Goal: Transaction & Acquisition: Download file/media

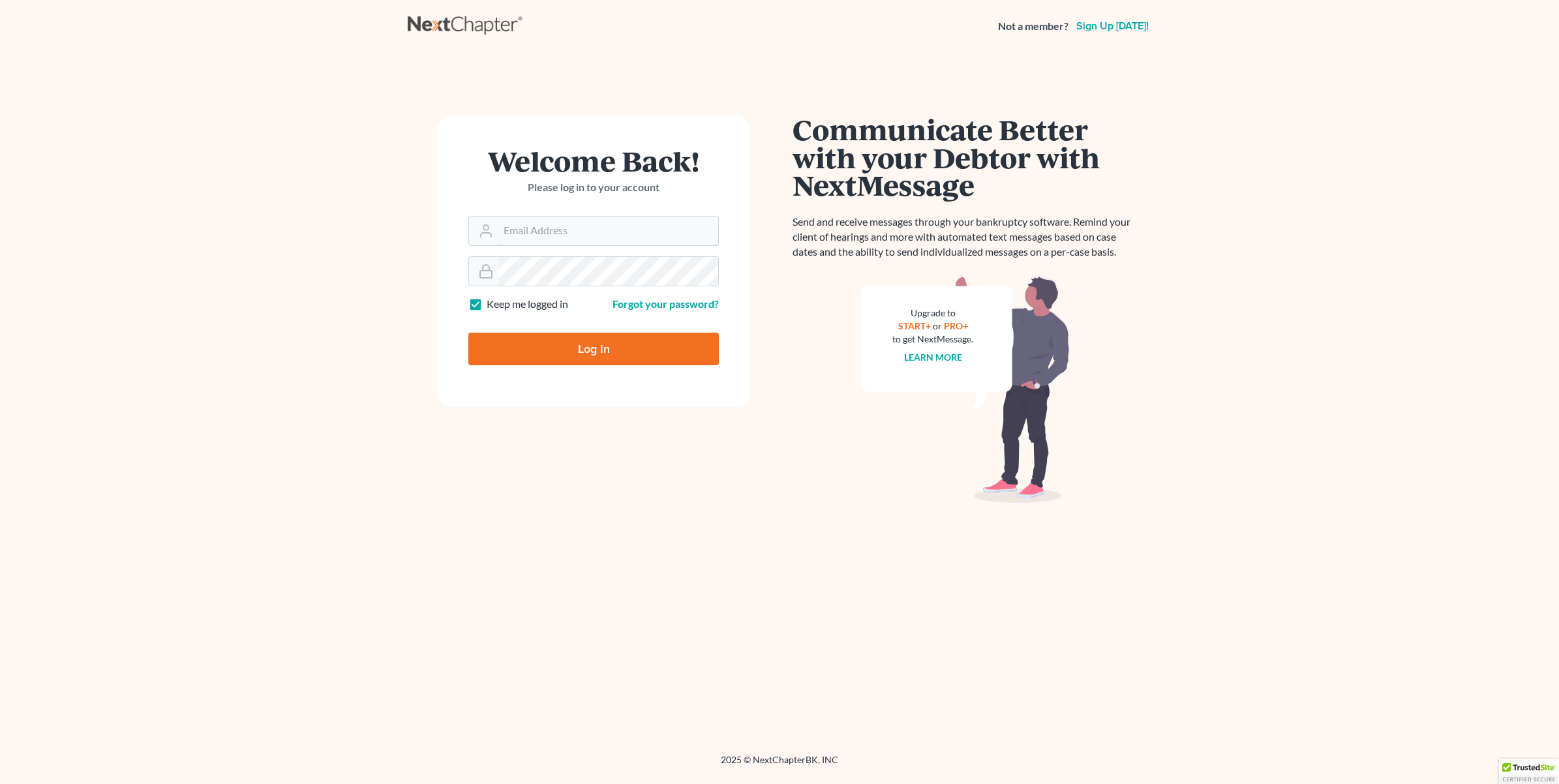
type input "[EMAIL_ADDRESS][DOMAIN_NAME]"
click at [601, 350] on input "Log In" at bounding box center [594, 349] width 251 height 32
type input "Thinking..."
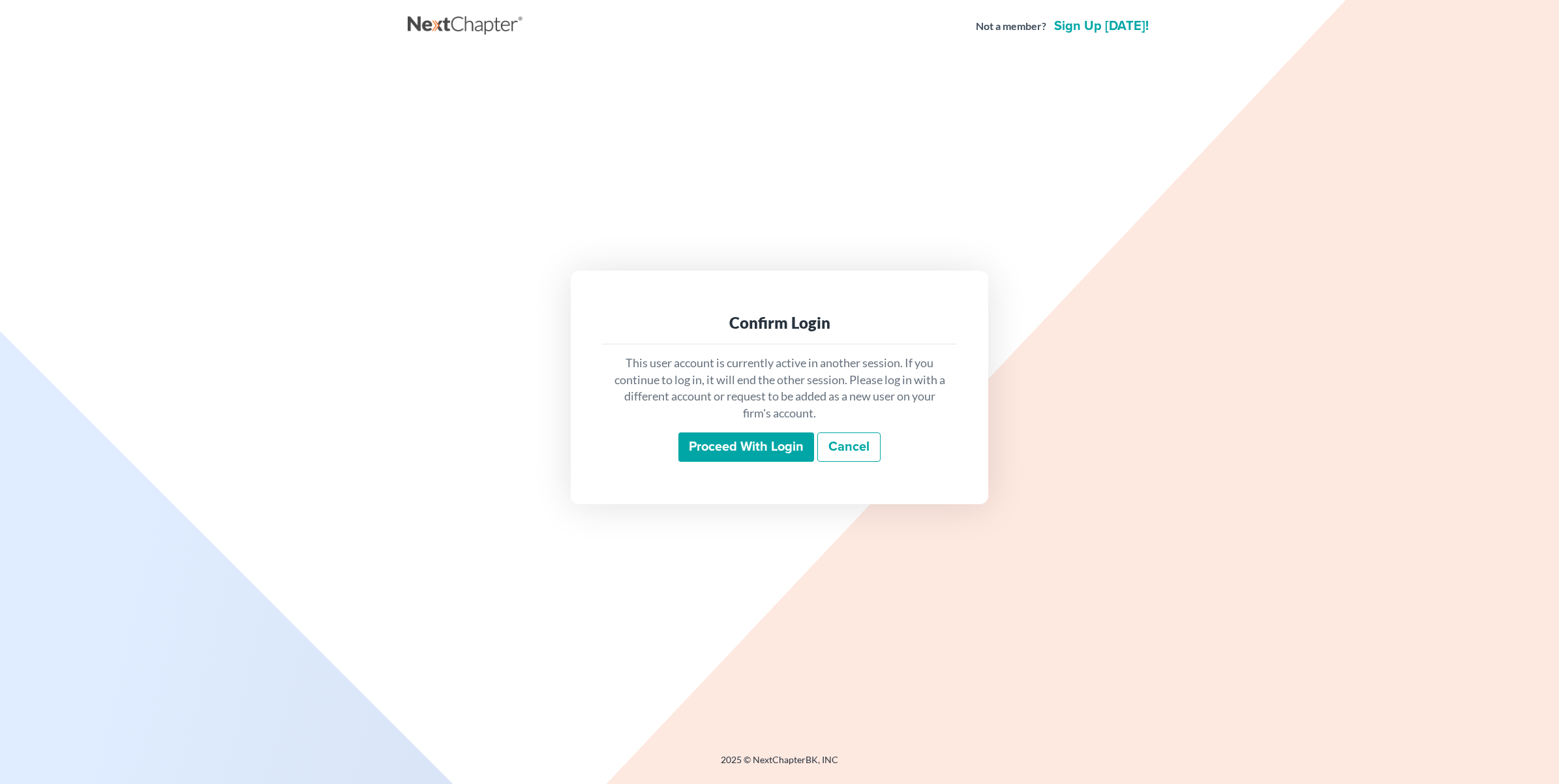
click at [738, 448] on input "Proceed with login" at bounding box center [746, 448] width 136 height 30
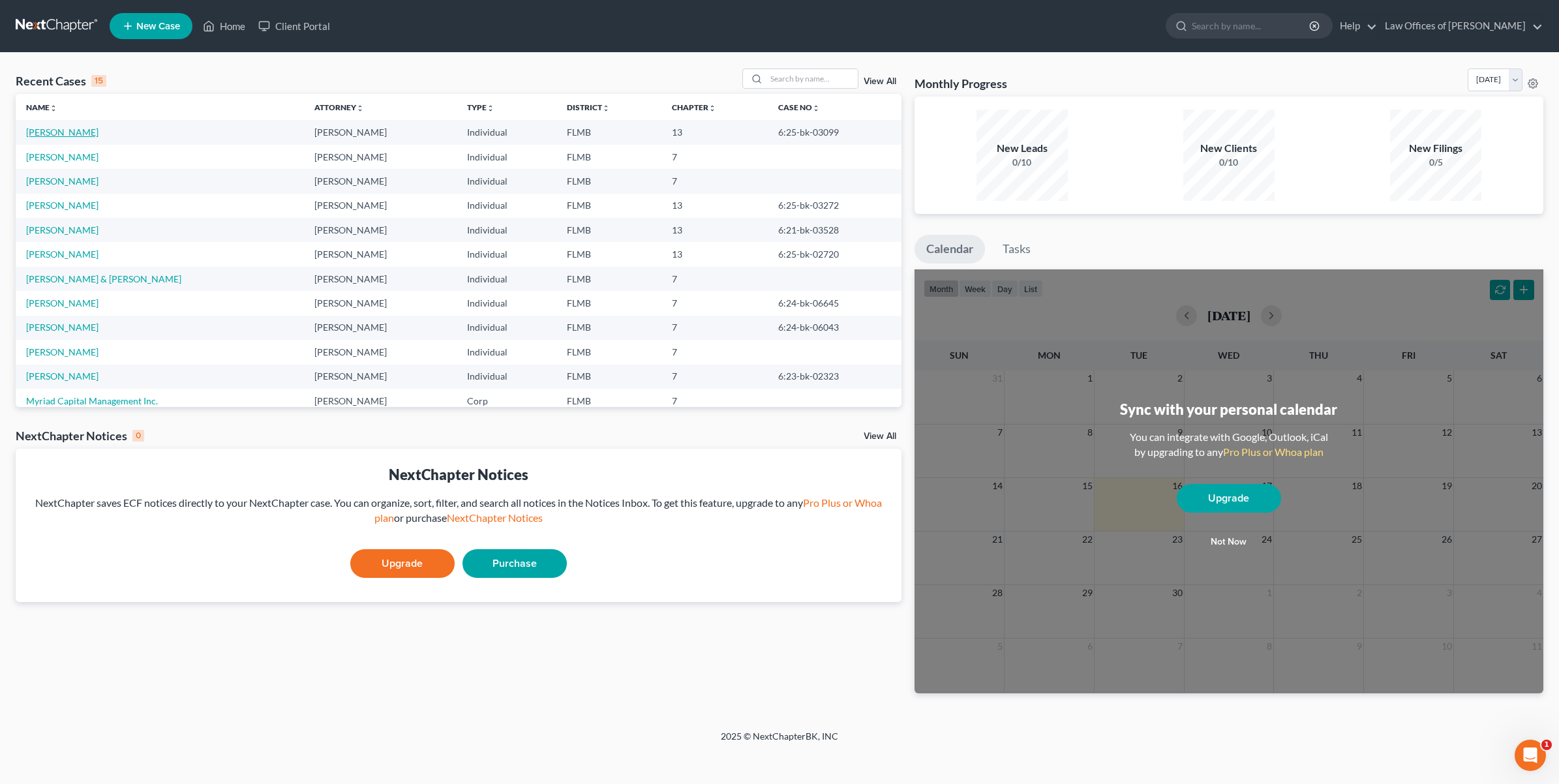
click at [59, 135] on link "Ho, Francis" at bounding box center [62, 132] width 72 height 11
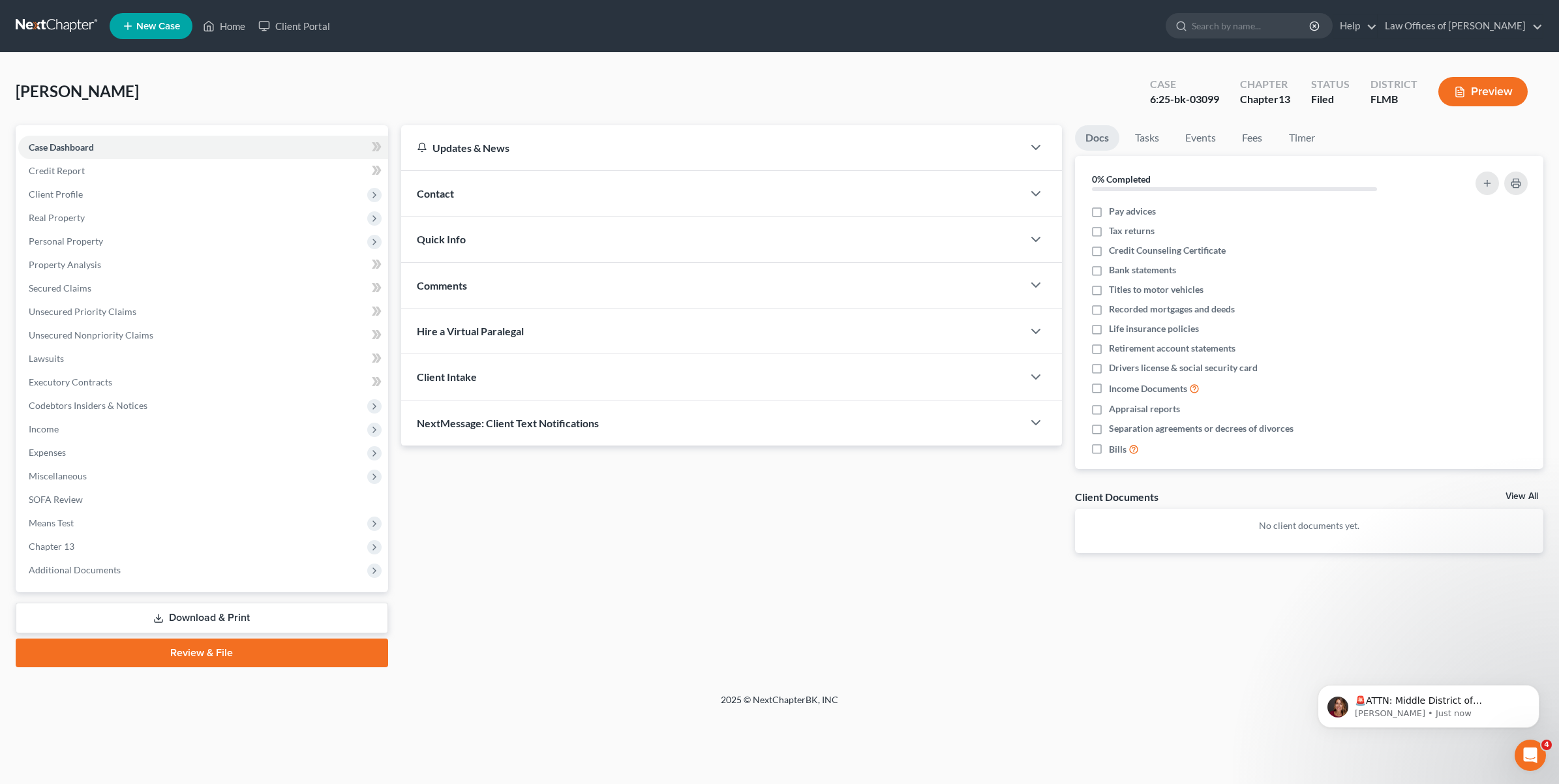
click at [288, 612] on link "Download & Print" at bounding box center [202, 618] width 373 height 30
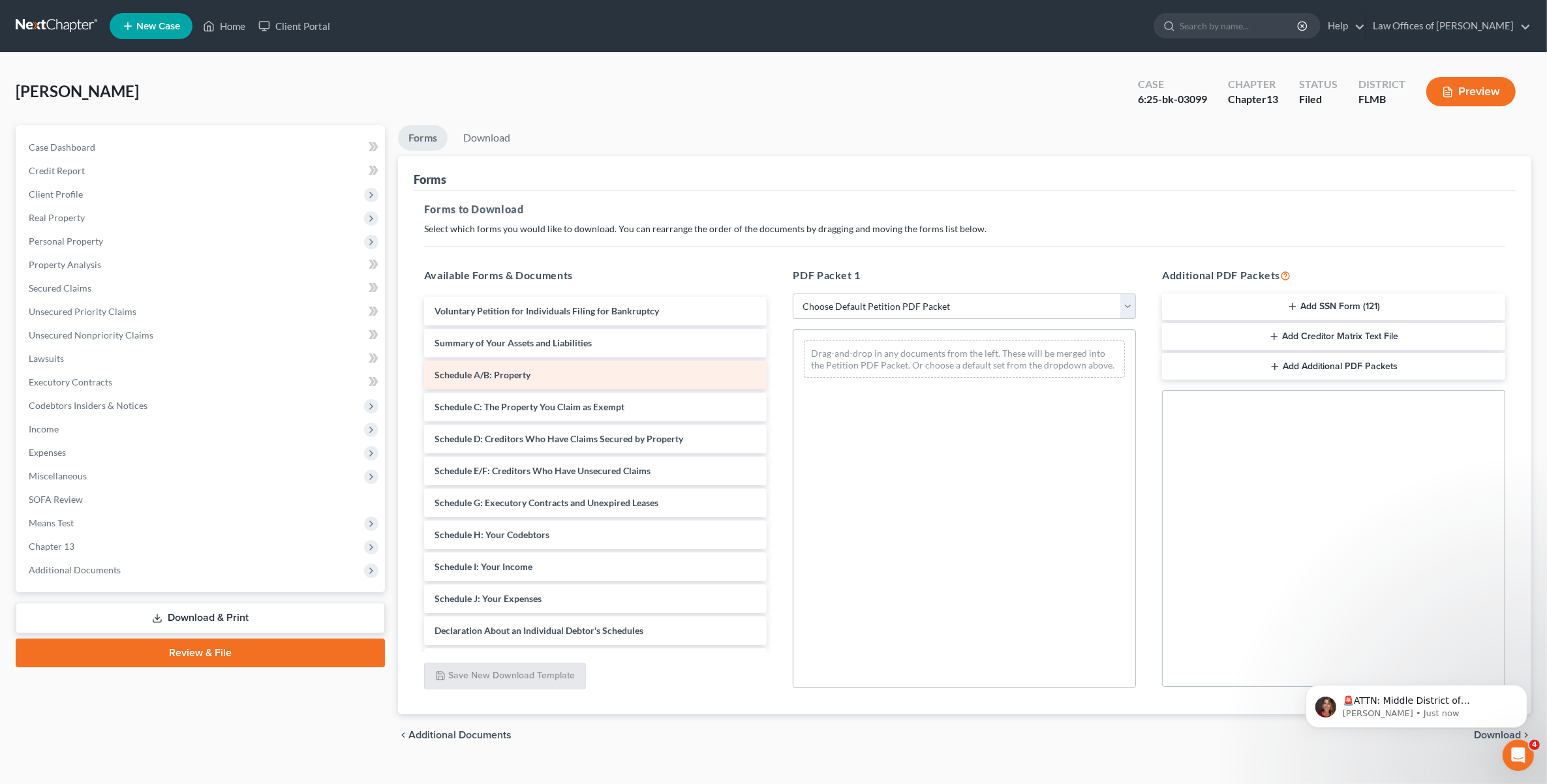
click at [583, 373] on div "Schedule A/B: Property" at bounding box center [595, 375] width 343 height 29
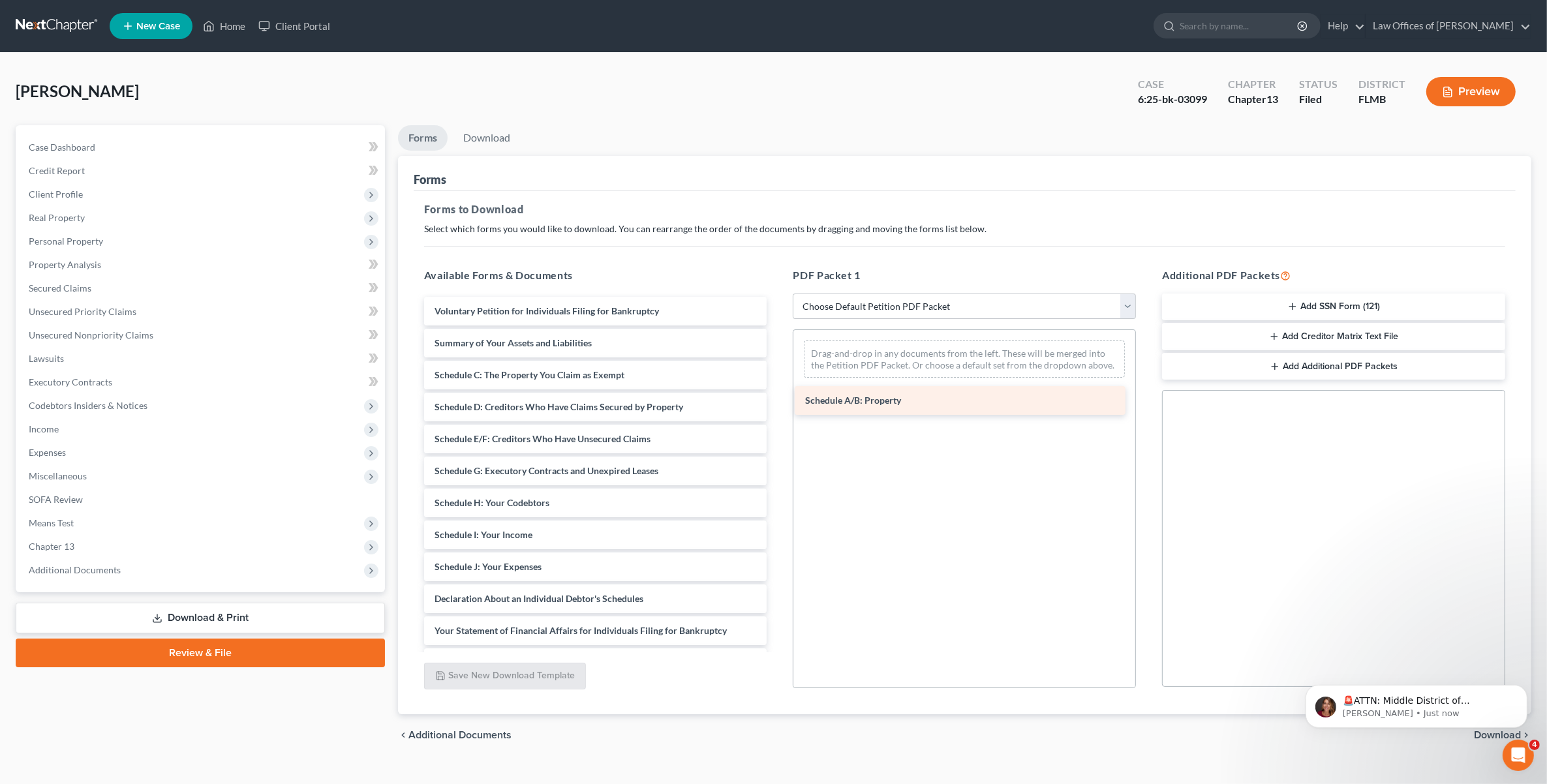
drag, startPoint x: 594, startPoint y: 372, endPoint x: 970, endPoint y: 394, distance: 376.6
click at [778, 394] on div "Schedule A/B: Property Voluntary Petition for Individuals Filing for Bankruptcy…" at bounding box center [595, 550] width 364 height 508
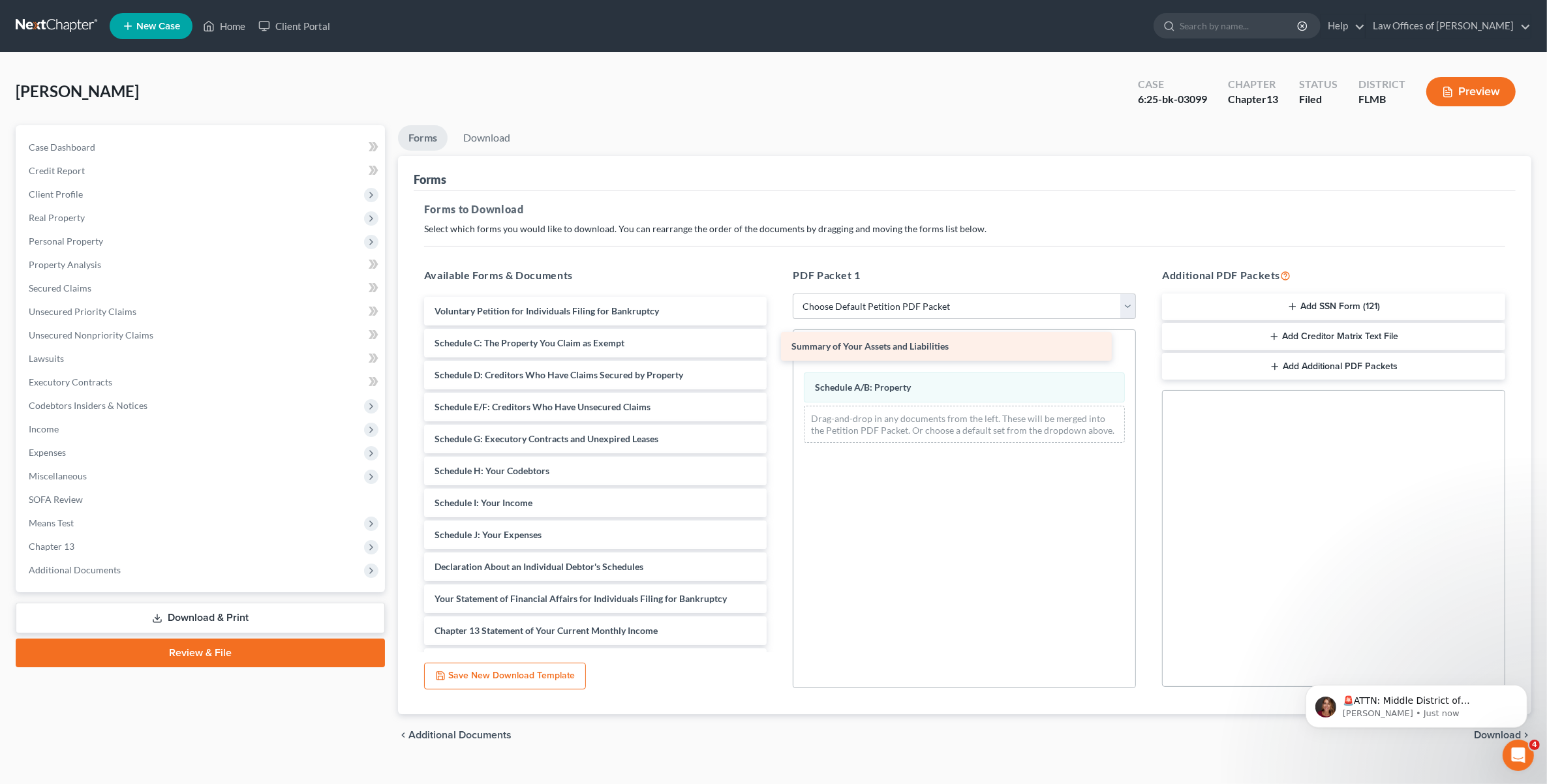
drag, startPoint x: 595, startPoint y: 348, endPoint x: 951, endPoint y: 353, distance: 356.0
click at [778, 353] on div "Summary of Your Assets and Liabilities Voluntary Petition for Individuals Filin…" at bounding box center [595, 534] width 364 height 476
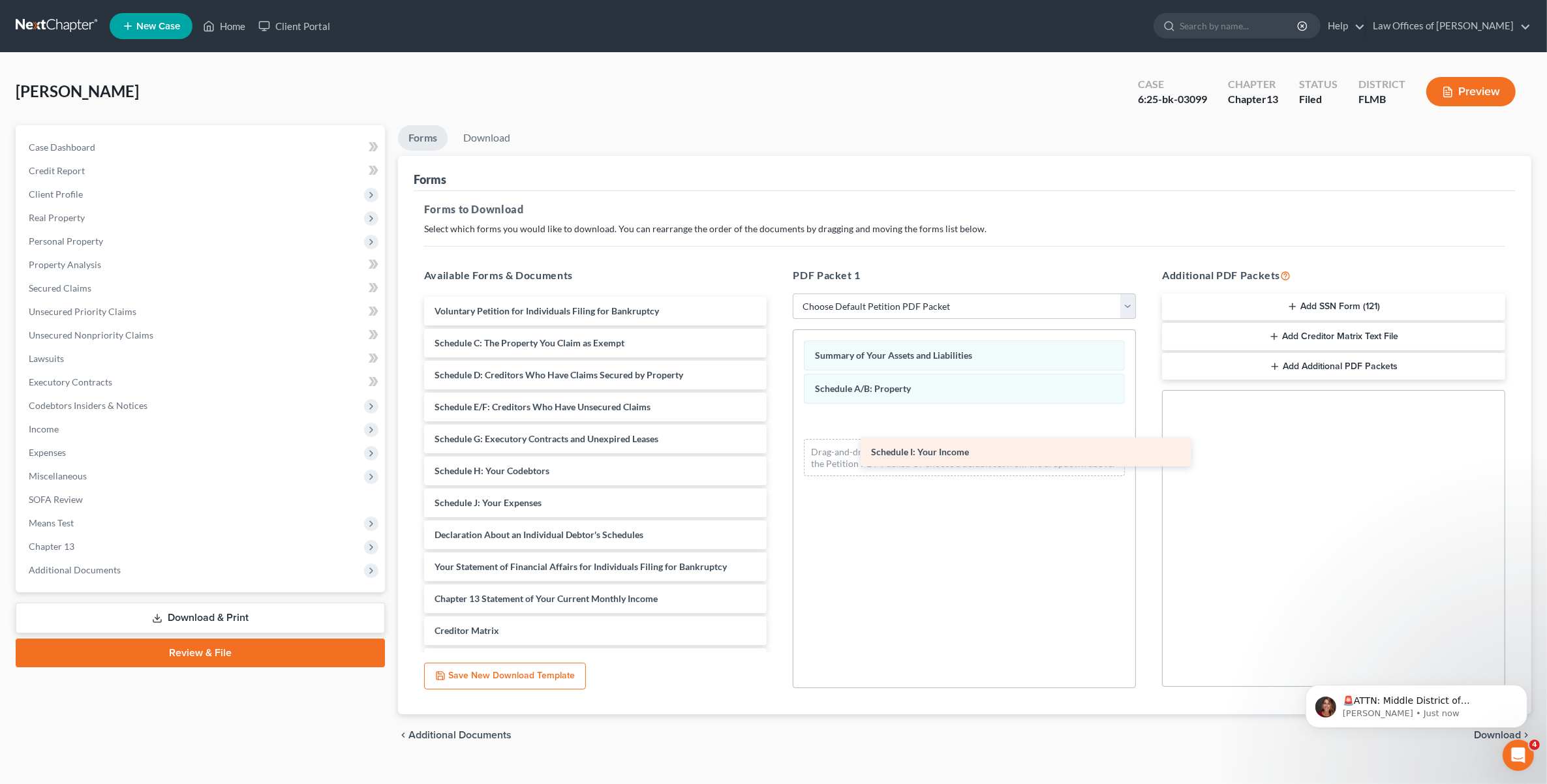
drag, startPoint x: 488, startPoint y: 510, endPoint x: 924, endPoint y: 461, distance: 438.7
click at [778, 461] on div "Schedule I: Your Income Voluntary Petition for Individuals Filing for Bankruptc…" at bounding box center [595, 518] width 364 height 444
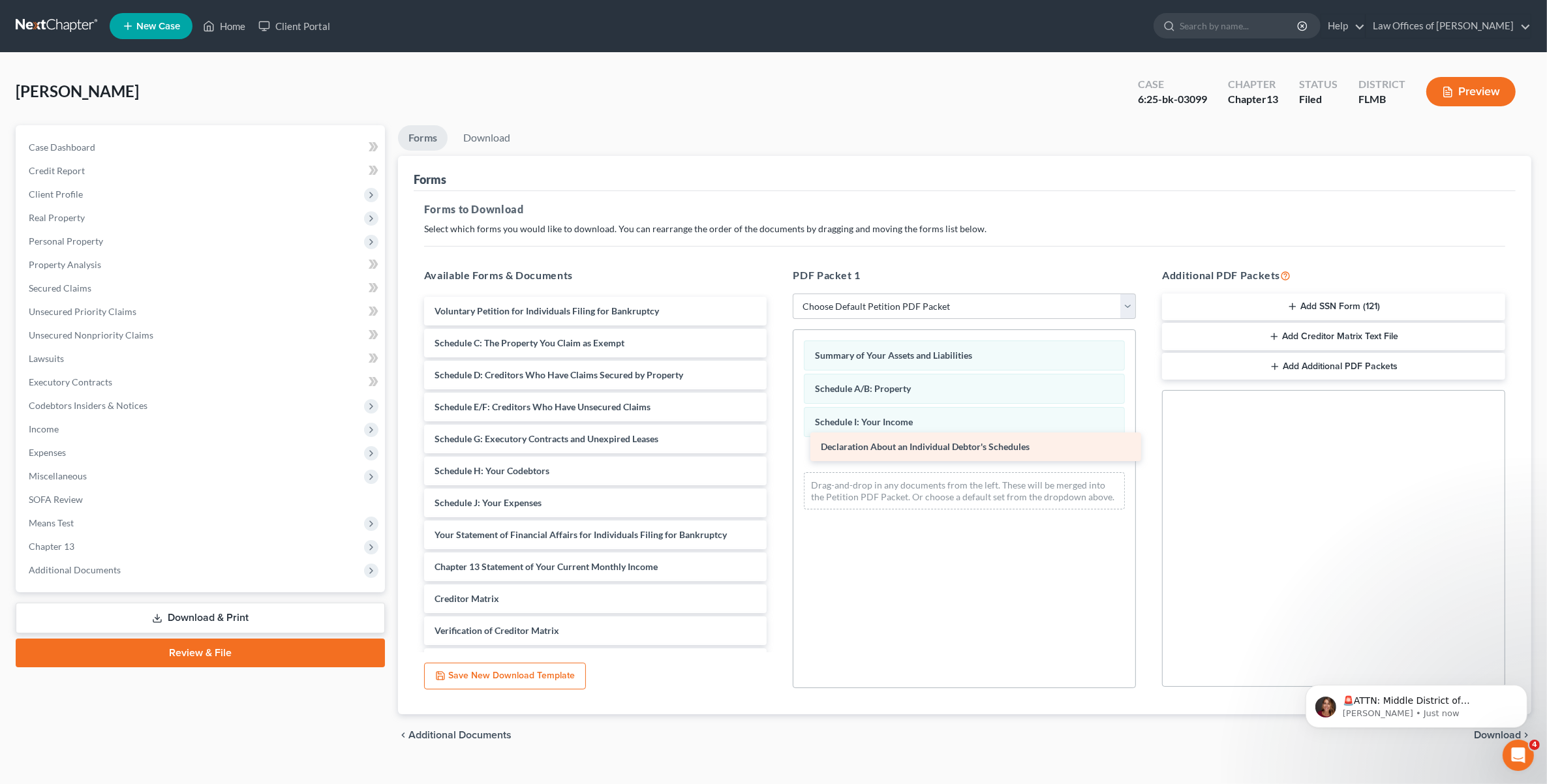
drag, startPoint x: 523, startPoint y: 532, endPoint x: 909, endPoint y: 445, distance: 395.7
click at [778, 445] on div "Declaration About an Individual Debtor's Schedules Voluntary Petition for Indiv…" at bounding box center [595, 503] width 364 height 412
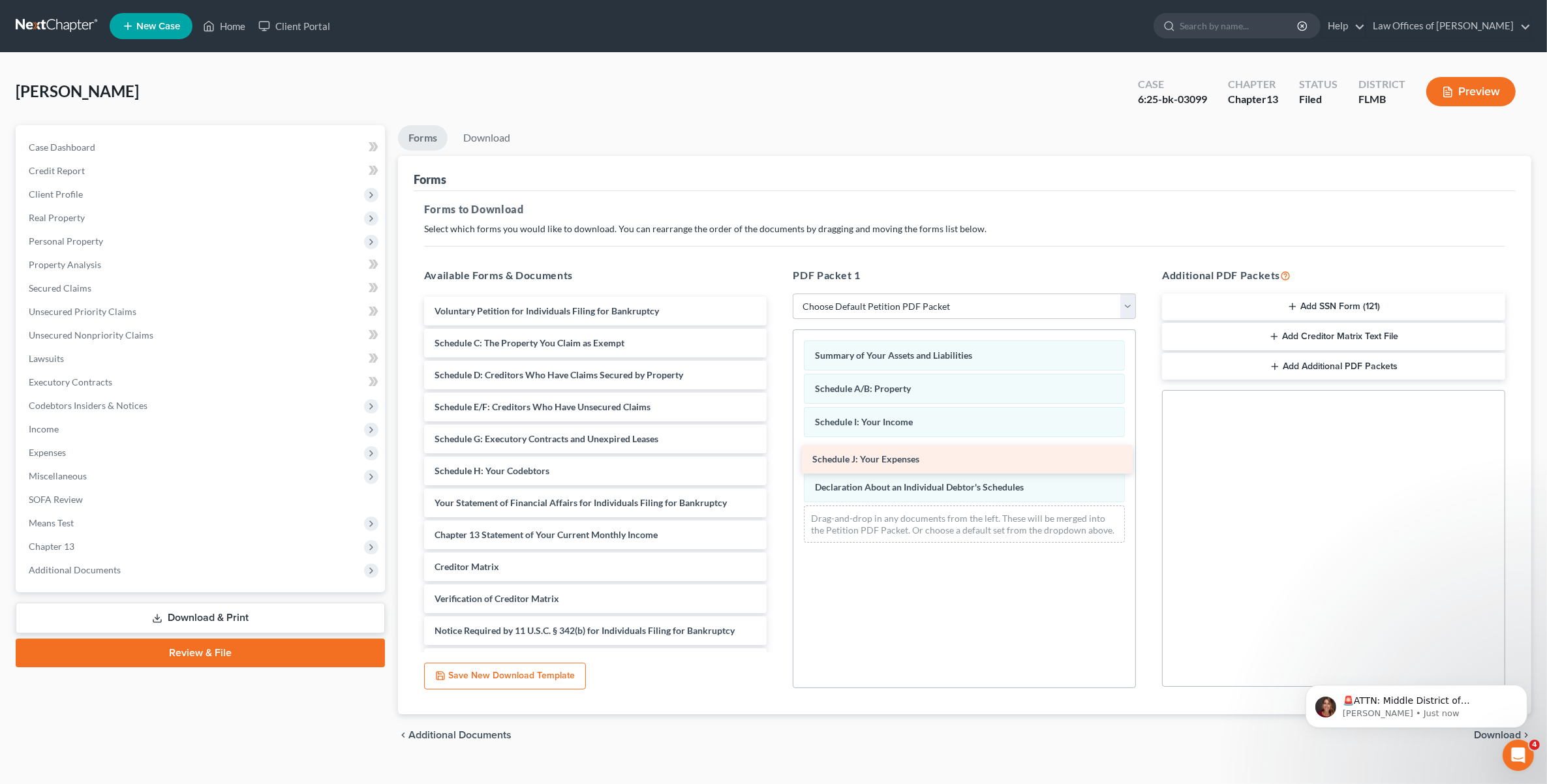
drag, startPoint x: 516, startPoint y: 494, endPoint x: 894, endPoint y: 451, distance: 380.4
click at [778, 451] on div "Schedule J: Your Expenses Voluntary Petition for Individuals Filing for Bankrup…" at bounding box center [595, 487] width 364 height 380
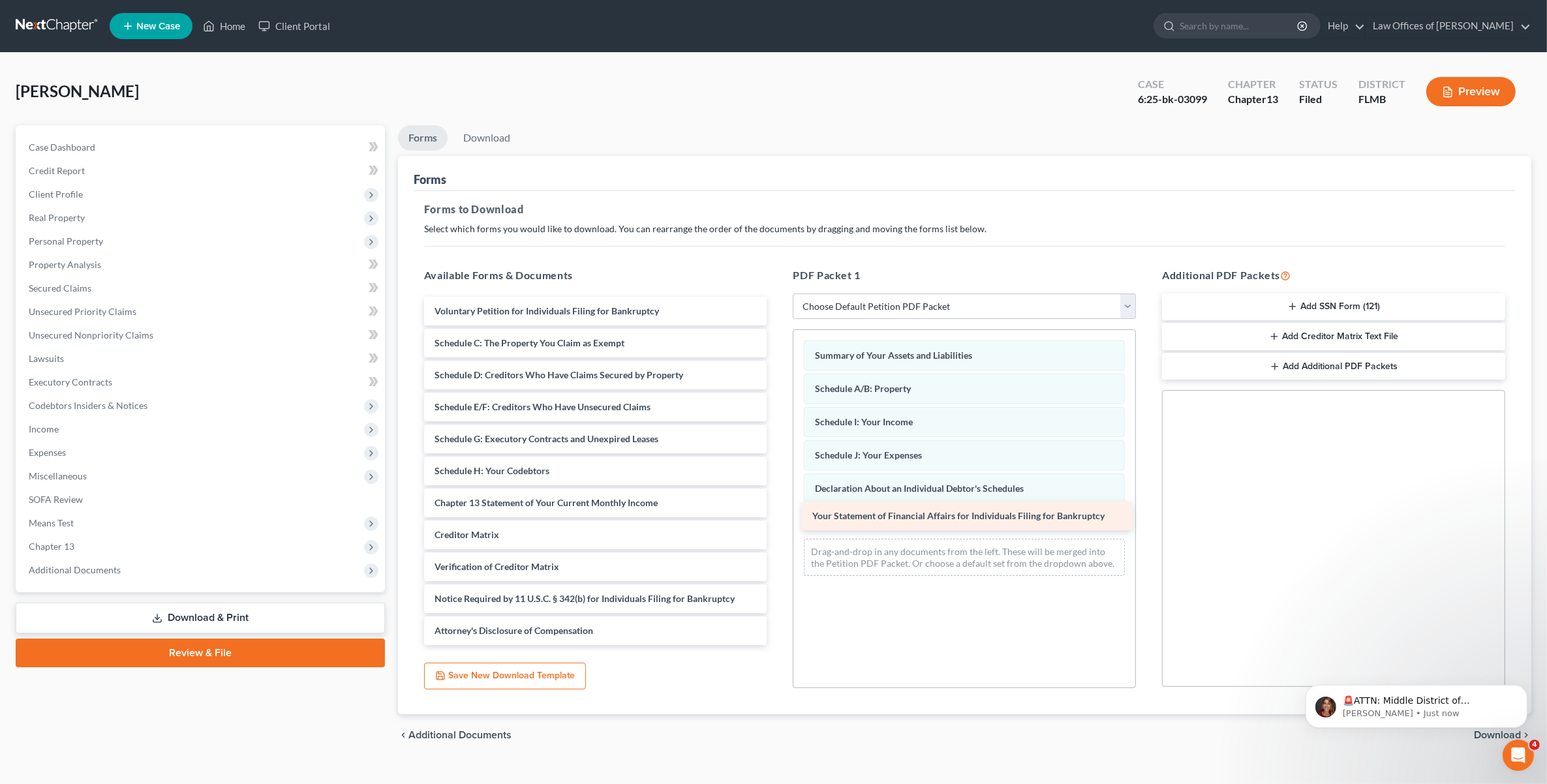
drag, startPoint x: 533, startPoint y: 506, endPoint x: 912, endPoint y: 519, distance: 379.2
click at [778, 519] on div "Your Statement of Financial Affairs for Individuals Filing for Bankruptcy Volun…" at bounding box center [595, 470] width 364 height 348
click at [1483, 731] on body "🚨ATTN: Middle District of Florida The court has added a new Credit Counseling F…" at bounding box center [1416, 702] width 251 height 81
click at [1482, 733] on body "🚨ATTN: Middle District of Florida The court has added a new Credit Counseling F…" at bounding box center [1416, 702] width 251 height 81
click at [1506, 754] on icon "Open Intercom Messenger" at bounding box center [1517, 754] width 22 height 22
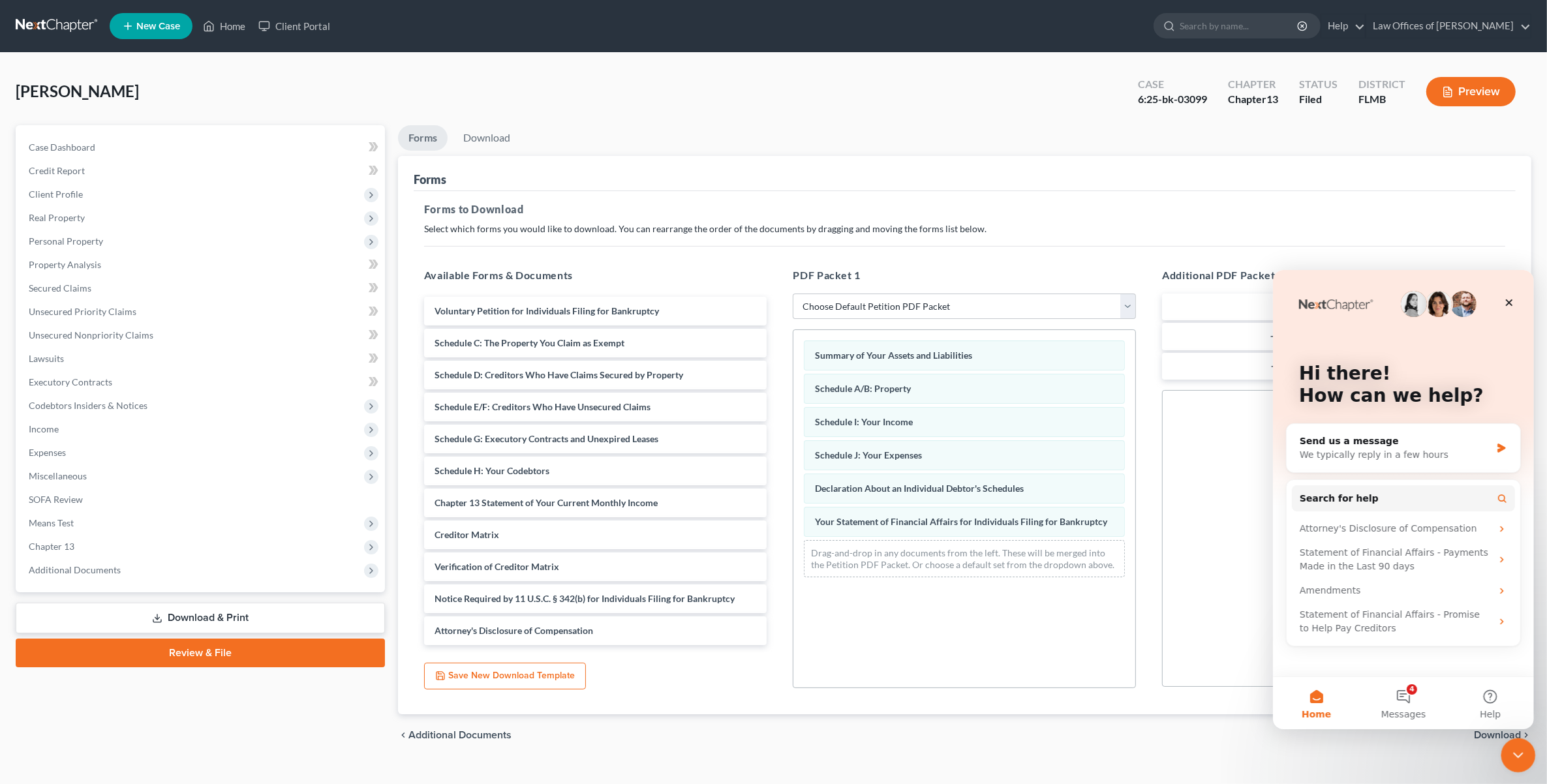
click at [1506, 754] on div "Close Intercom Messenger" at bounding box center [1516, 753] width 31 height 31
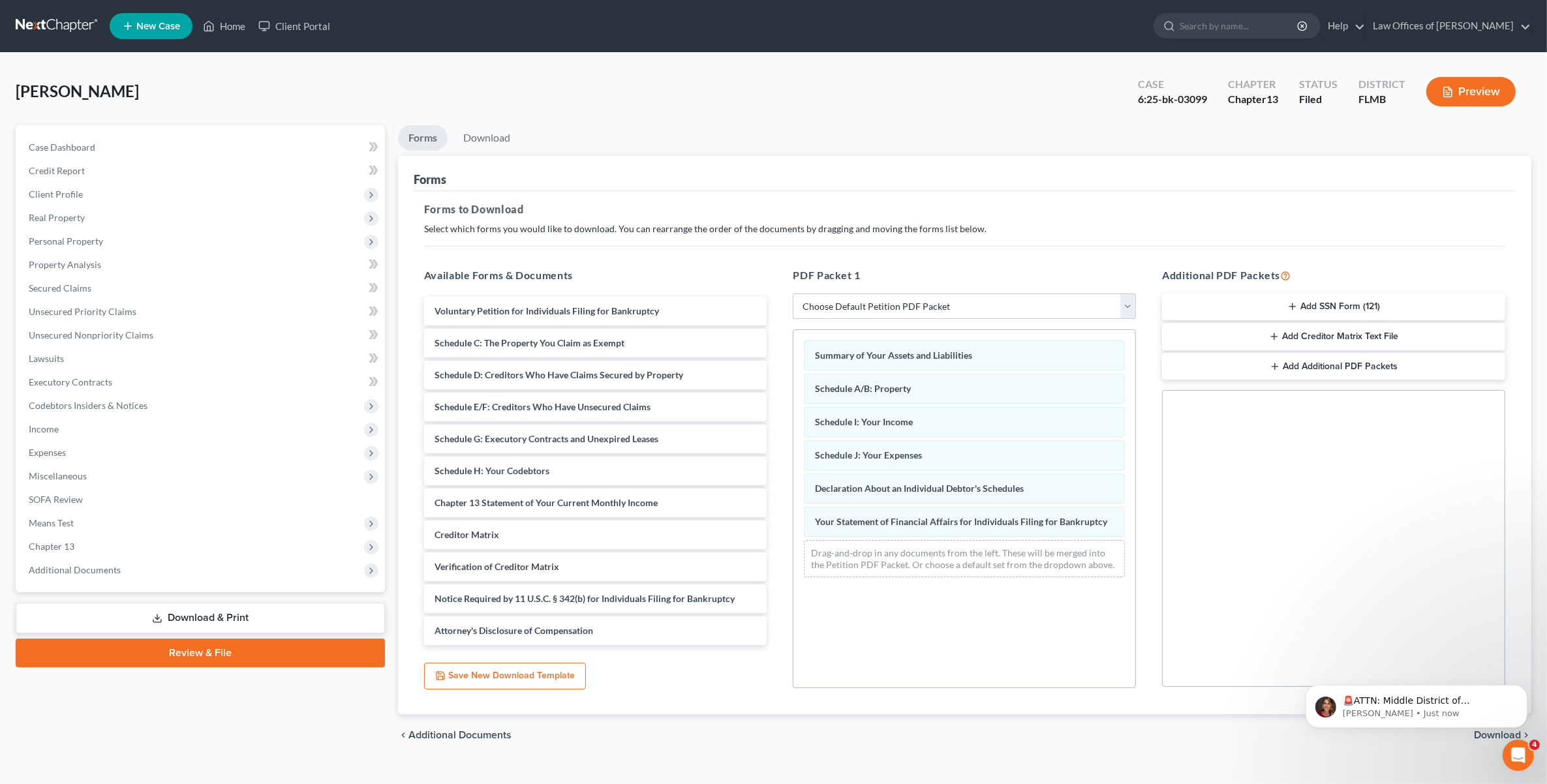
click at [1474, 732] on body "🚨ATTN: Middle District of Florida The court has added a new Credit Counseling F…" at bounding box center [1416, 702] width 251 height 81
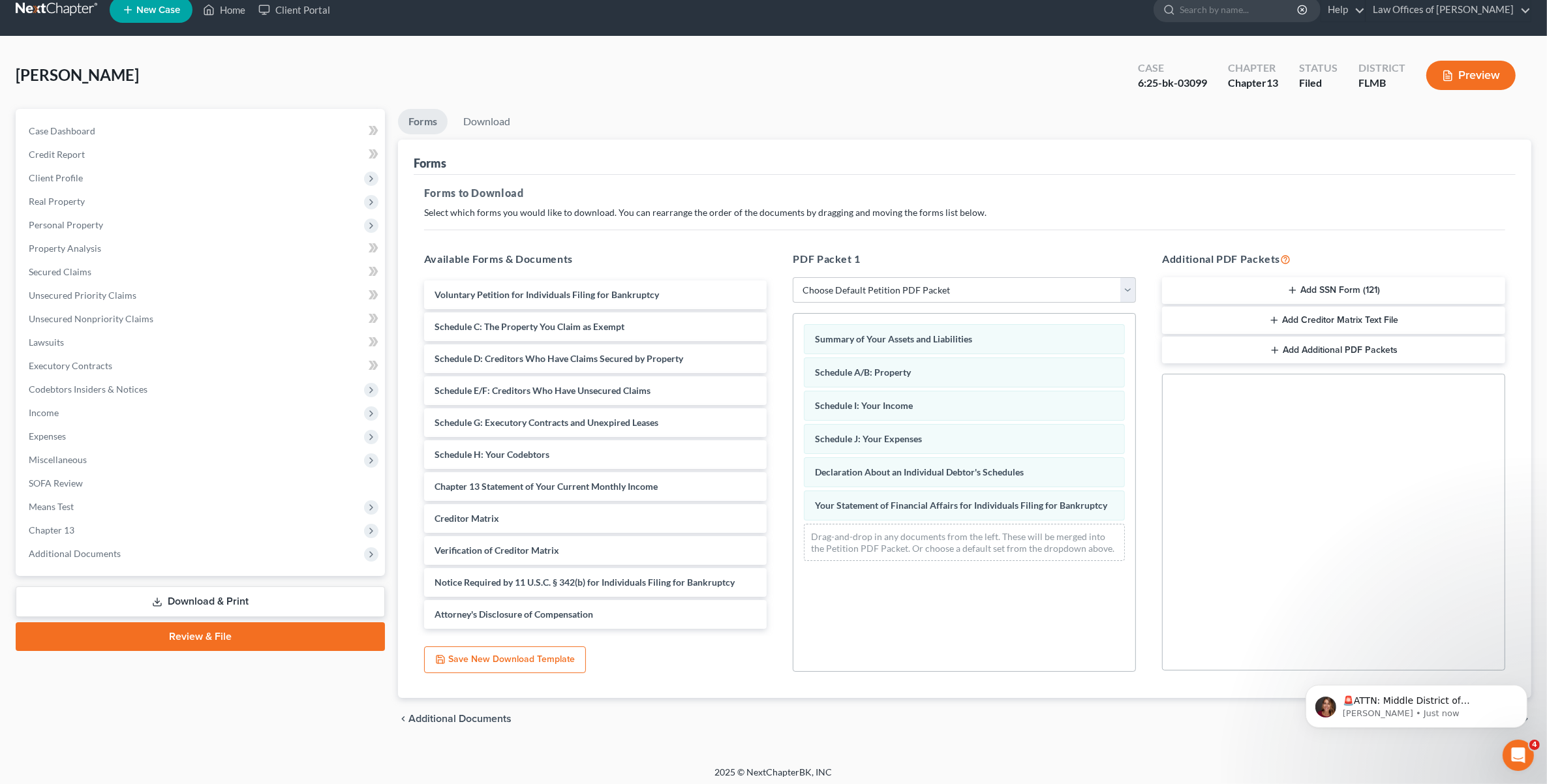
scroll to position [21, 0]
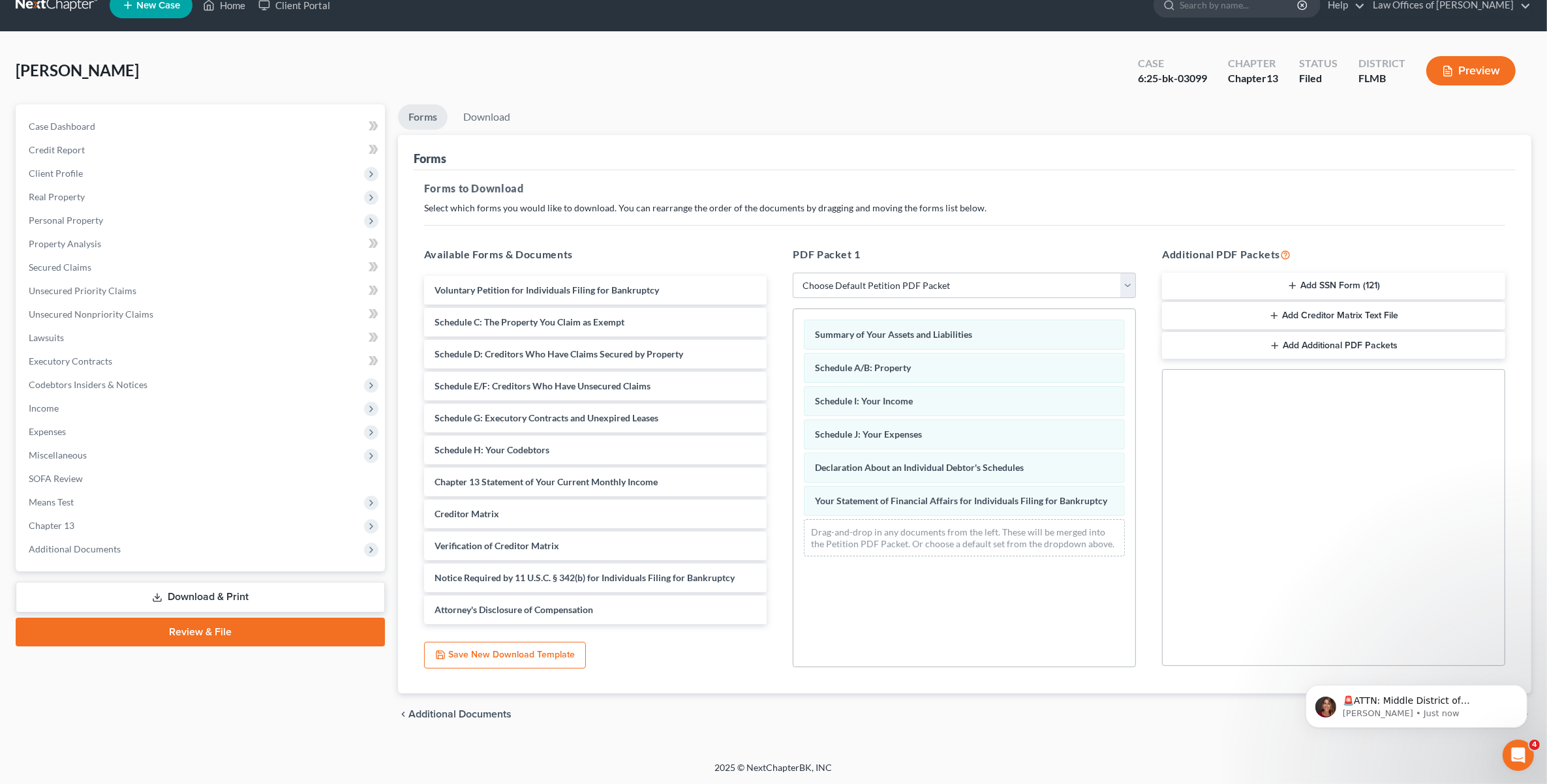
drag, startPoint x: 1449, startPoint y: 749, endPoint x: 154, endPoint y: 86, distance: 1454.9
click at [1449, 749] on div "Ho, Francis Upgraded Case 6:25-bk-03099 Chapter Chapter 13 Status Filed Distric…" at bounding box center [773, 396] width 1547 height 729
click at [1519, 743] on div "Open Intercom Messenger" at bounding box center [1516, 753] width 43 height 43
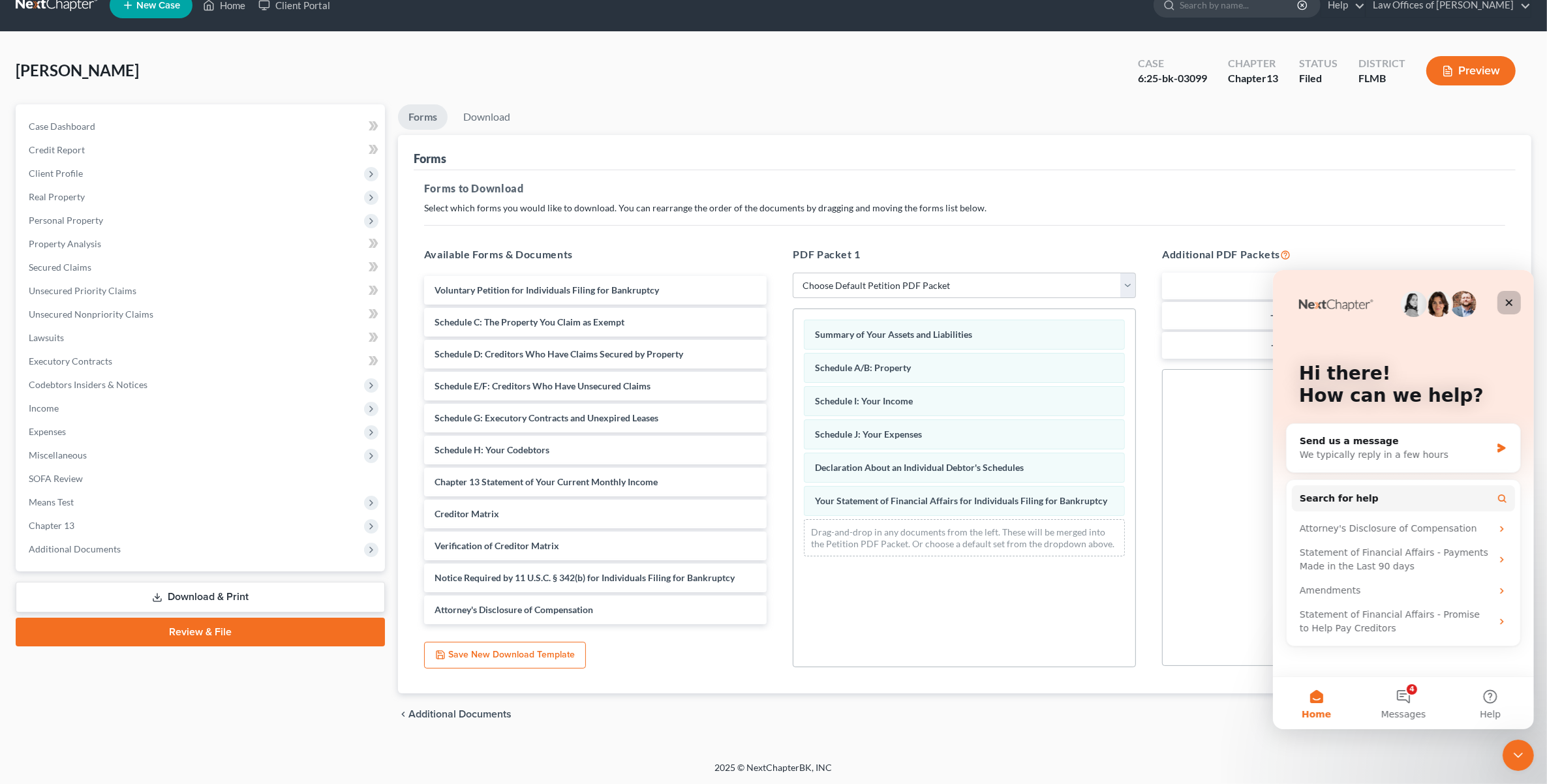
drag, startPoint x: 1505, startPoint y: 305, endPoint x: 2778, endPoint y: 576, distance: 1301.5
click at [1505, 305] on icon "Close" at bounding box center [1508, 301] width 10 height 10
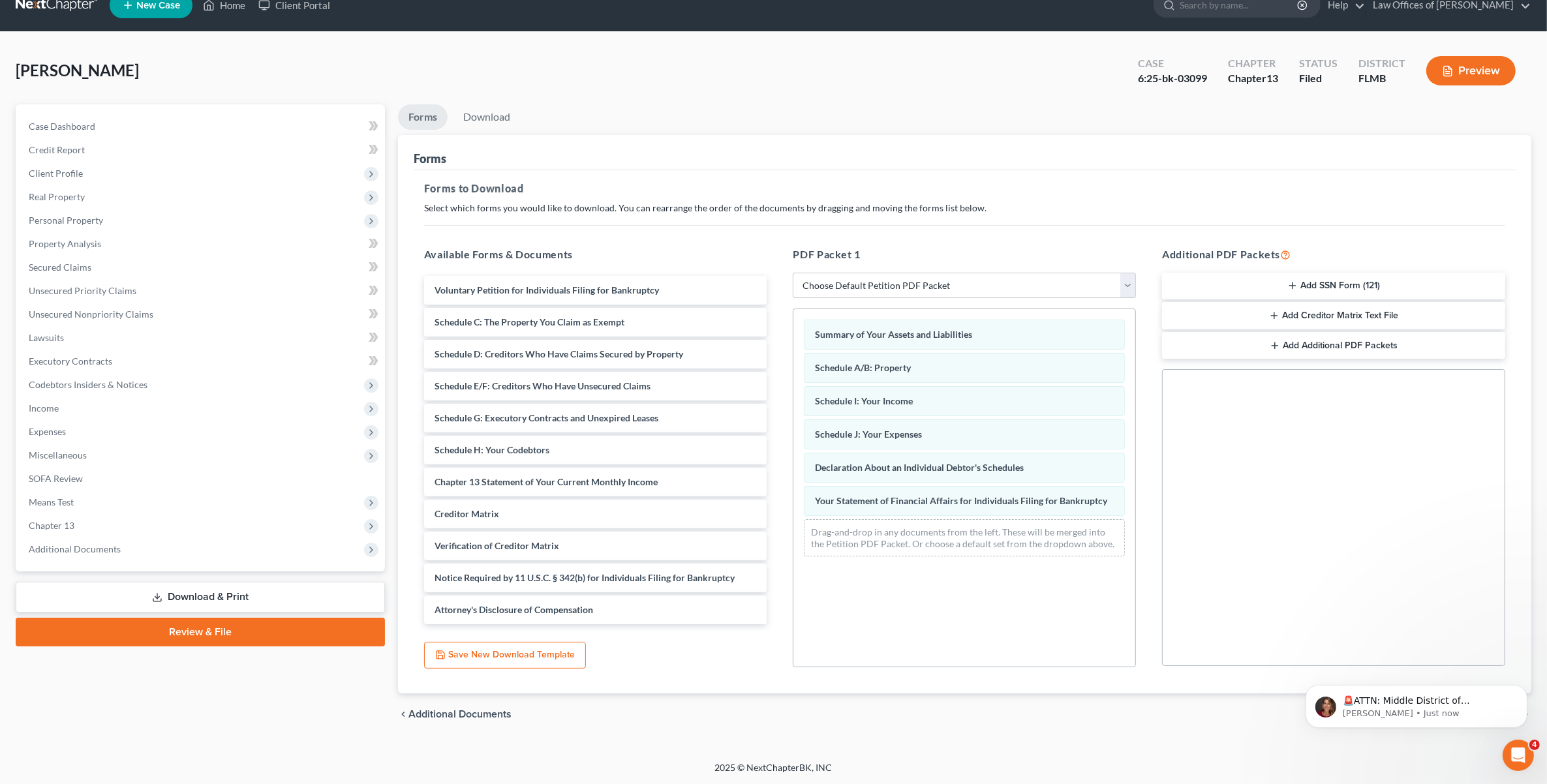
scroll to position [0, 0]
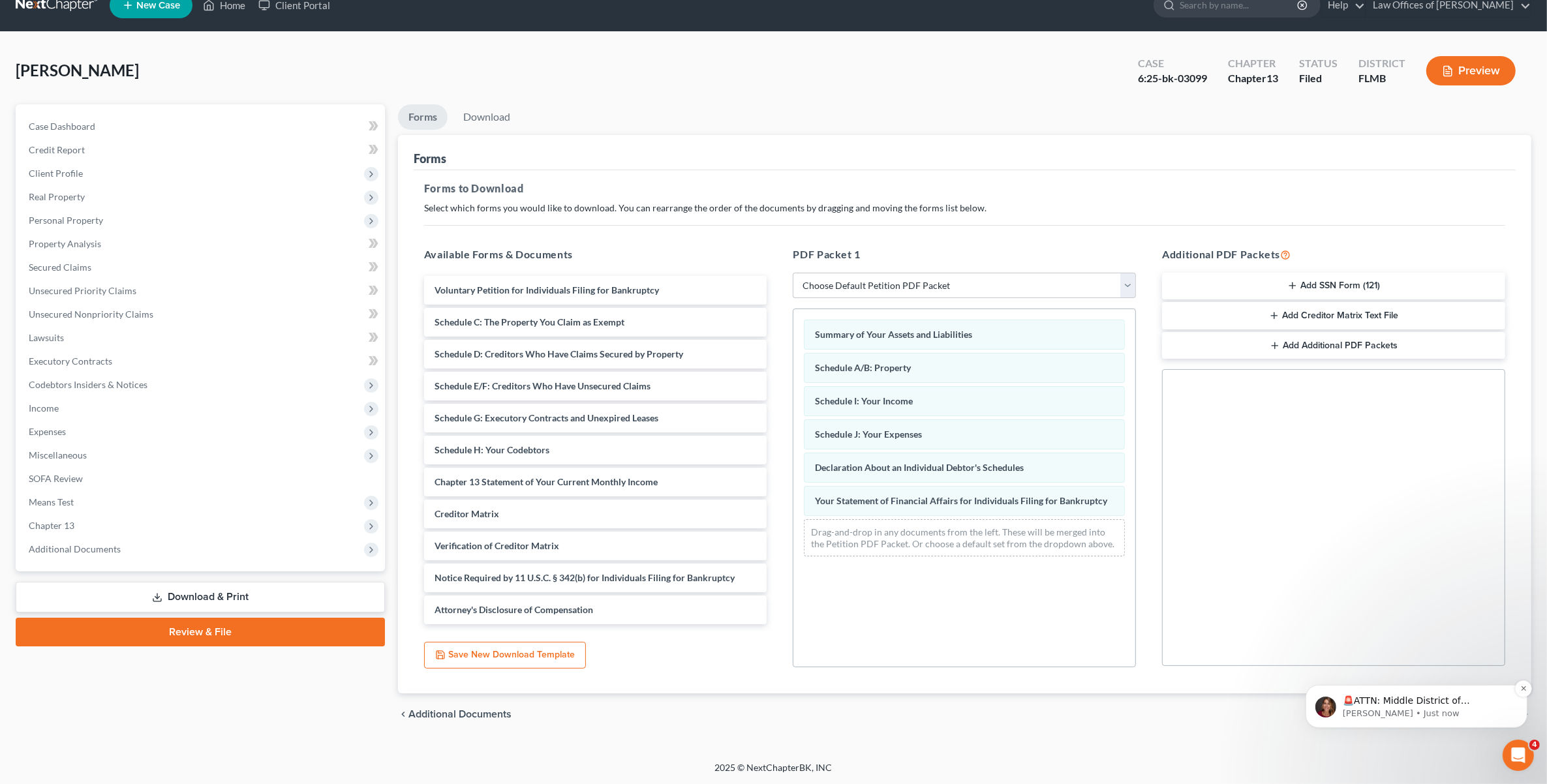
drag, startPoint x: 1451, startPoint y: 743, endPoint x: 1454, endPoint y: 775, distance: 32.1
click at [1454, 743] on body "🚨ATTN: Middle District of Florida The court has added a new Credit Counseling F…" at bounding box center [1416, 702] width 251 height 81
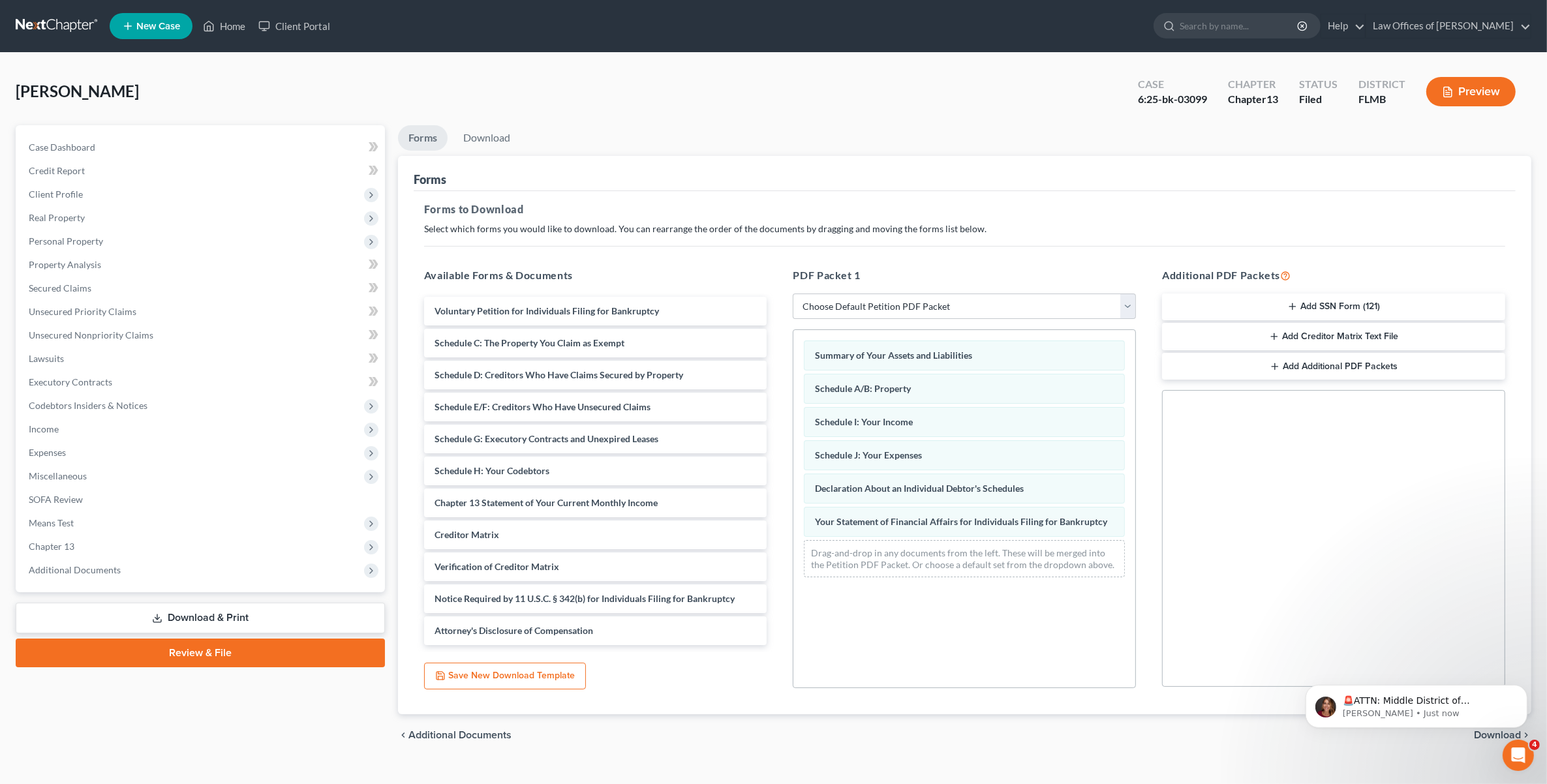
click at [1481, 733] on body "🚨ATTN: Middle District of Florida The court has added a new Credit Counseling F…" at bounding box center [1416, 702] width 251 height 81
click at [1529, 745] on div "Open Intercom Messenger" at bounding box center [1516, 753] width 43 height 43
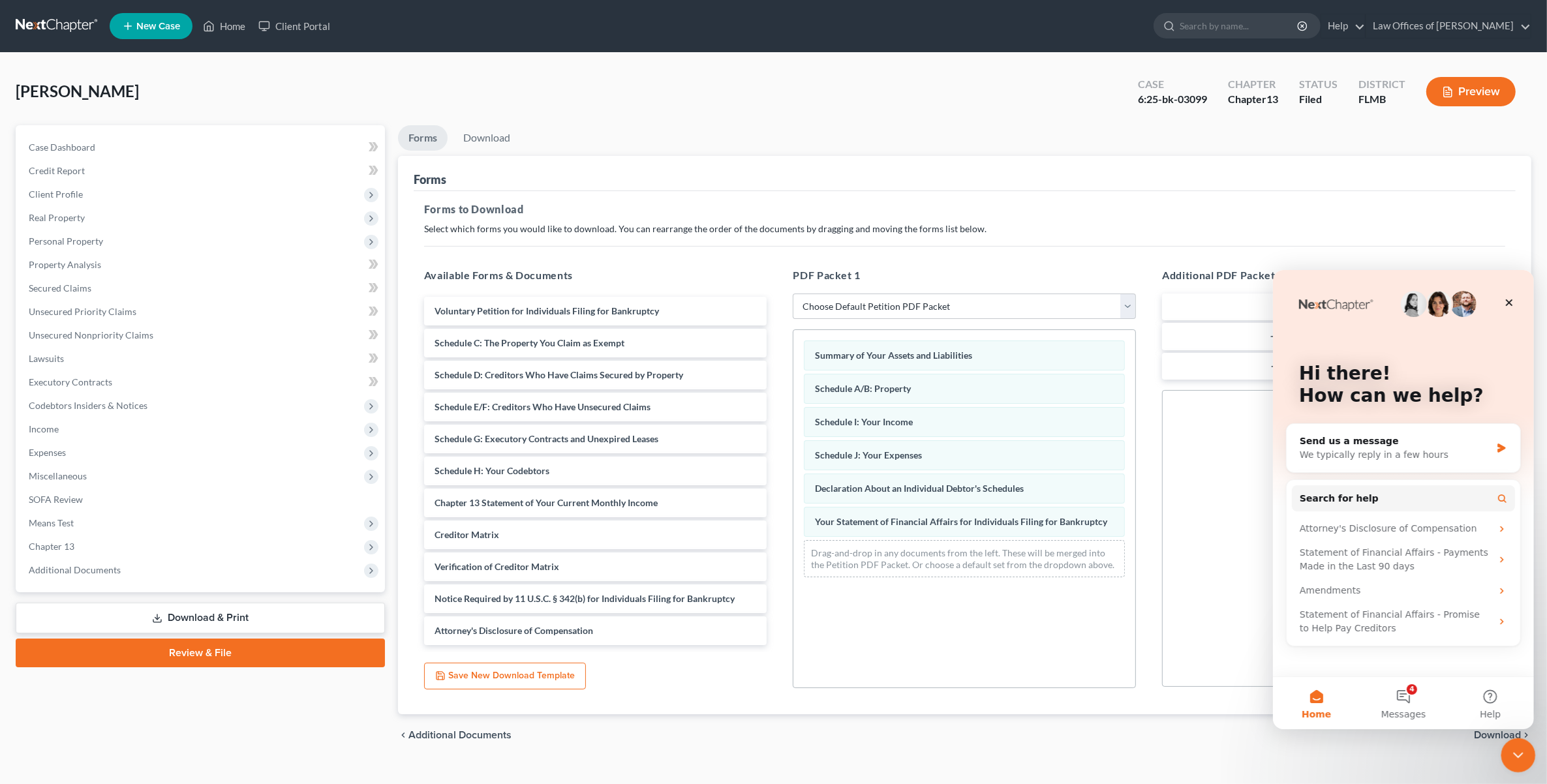
click at [1524, 750] on div "Close Intercom Messenger" at bounding box center [1516, 753] width 31 height 31
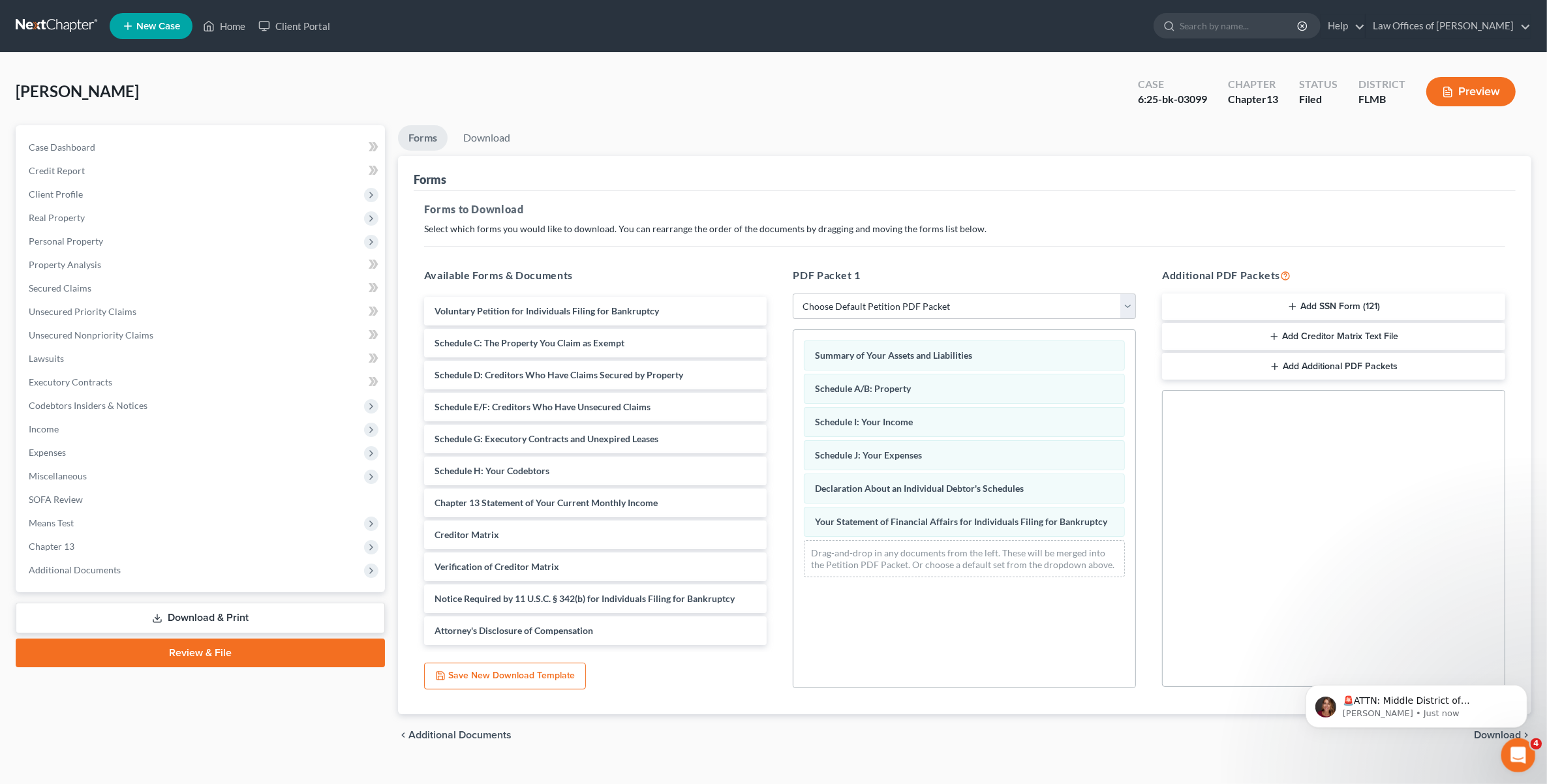
click at [1523, 750] on icon "Open Intercom Messenger" at bounding box center [1517, 754] width 22 height 22
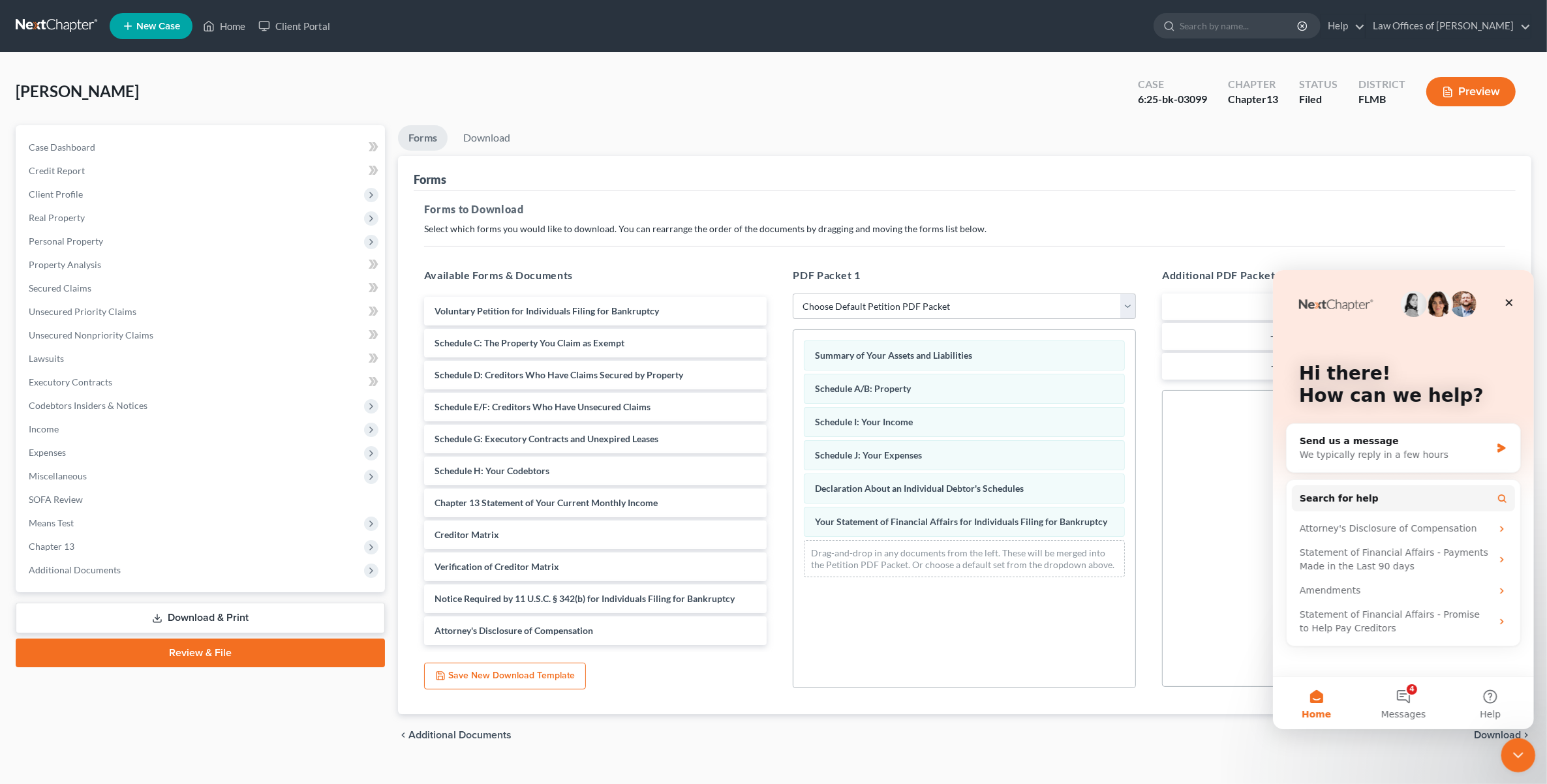
click at [1523, 750] on icon "Close Intercom Messenger" at bounding box center [1517, 753] width 15 height 15
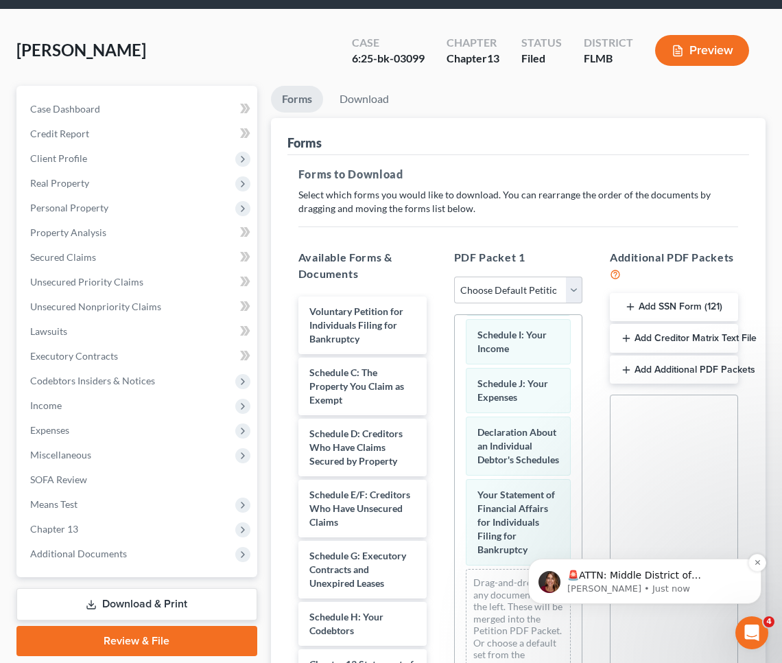
scroll to position [86, 0]
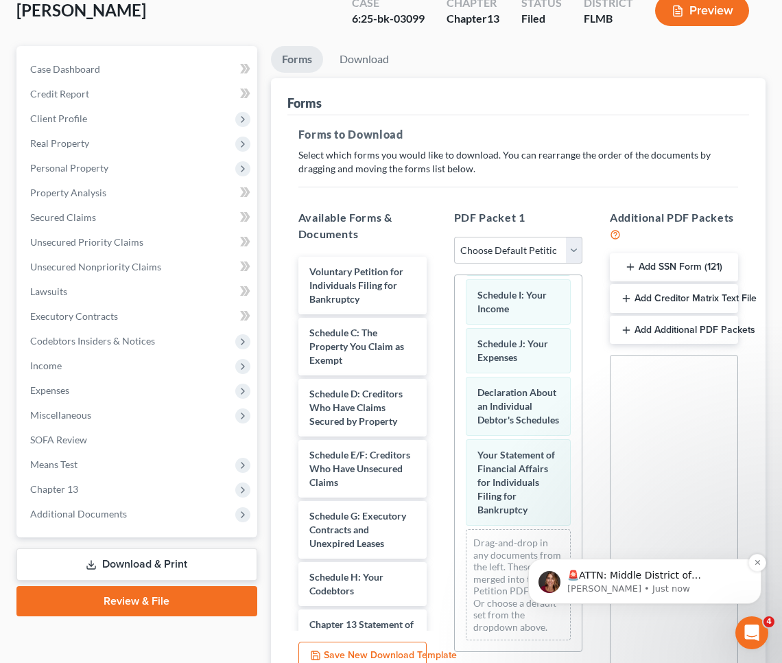
click at [650, 568] on div "🚨ATTN: Middle District of Florida The court has added a new Credit Counseling F…" at bounding box center [645, 581] width 213 height 27
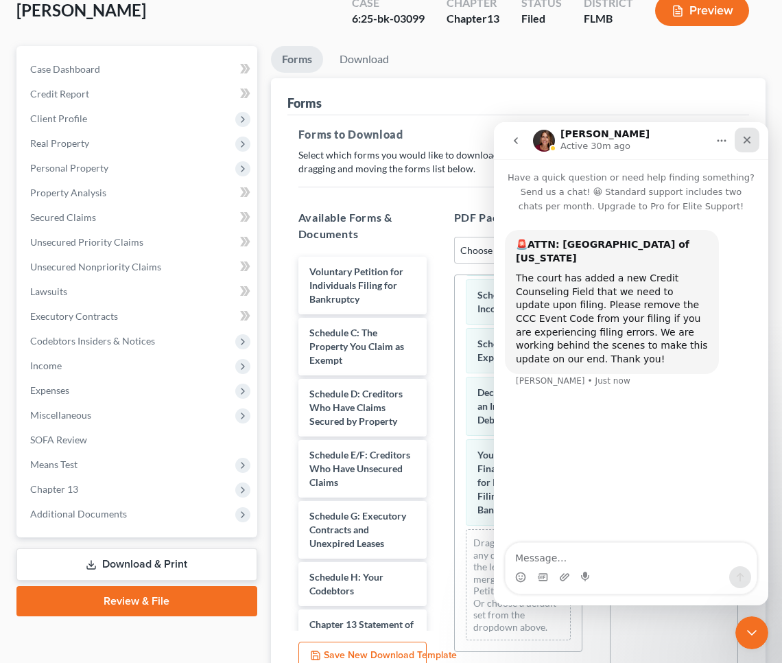
click at [745, 143] on icon "Close" at bounding box center [747, 140] width 11 height 11
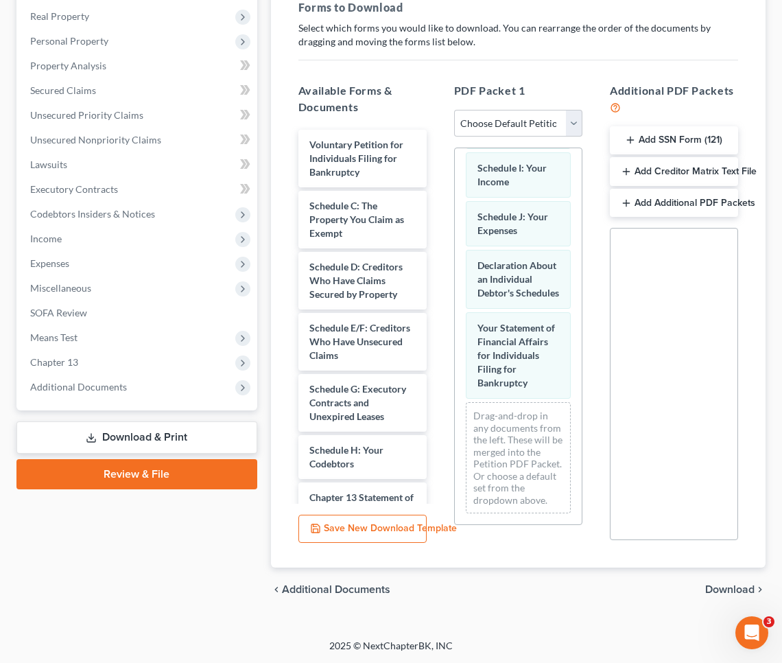
click at [725, 594] on span "Download" at bounding box center [729, 589] width 49 height 11
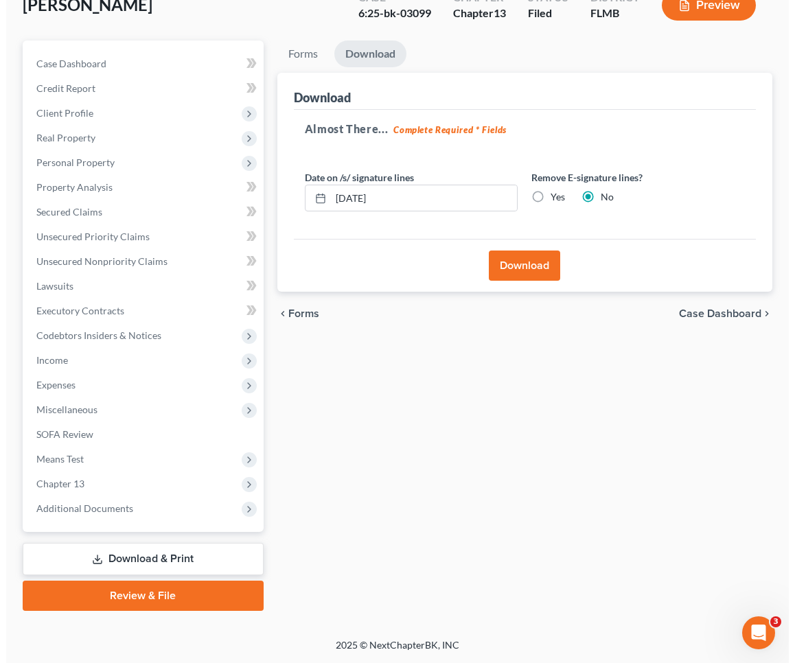
scroll to position [90, 0]
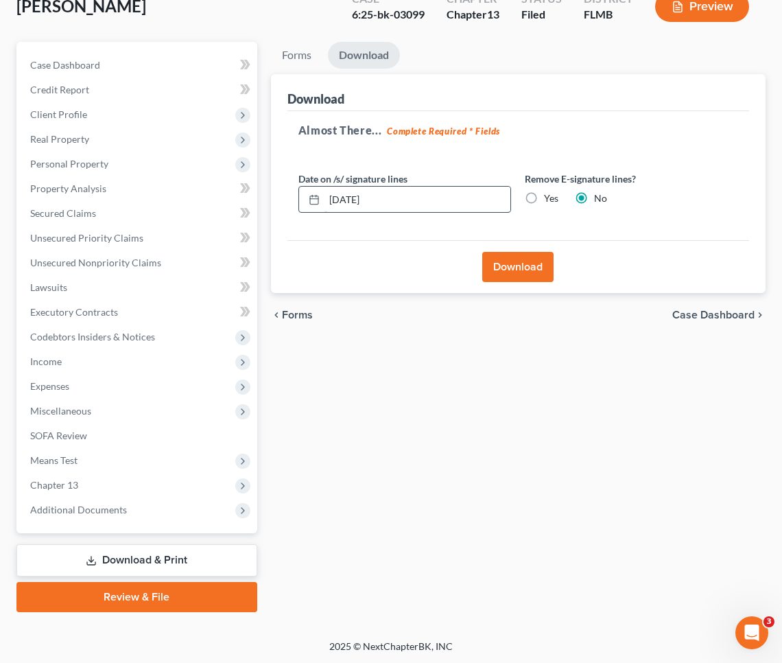
click at [425, 193] on input "09/16/2025" at bounding box center [418, 200] width 186 height 26
drag, startPoint x: 425, startPoint y: 193, endPoint x: 187, endPoint y: 256, distance: 247.0
click at [194, 248] on div "Petition Navigation Case Dashboard Payments Invoices Payments Payments Credit R…" at bounding box center [391, 327] width 763 height 570
type input "9"
type input "08/26/2025"
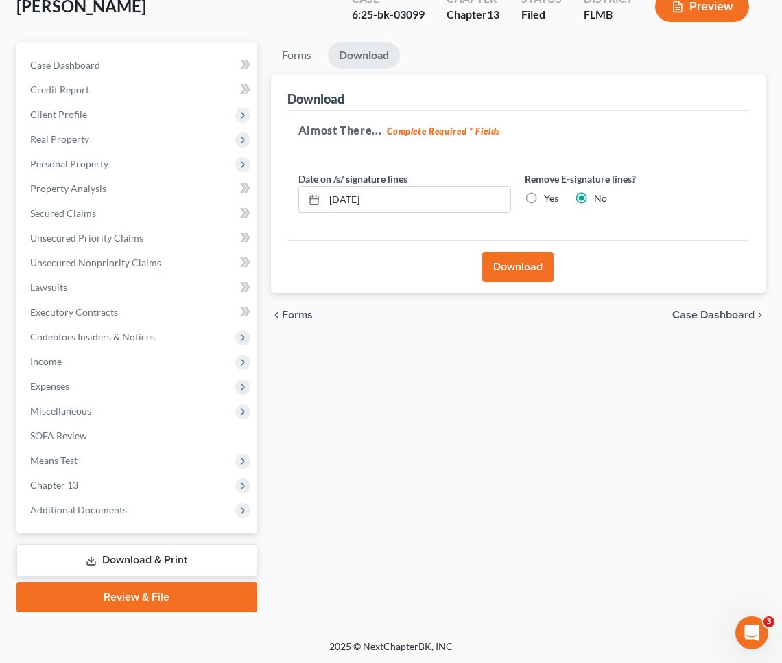
click at [492, 261] on button "Download" at bounding box center [517, 267] width 71 height 30
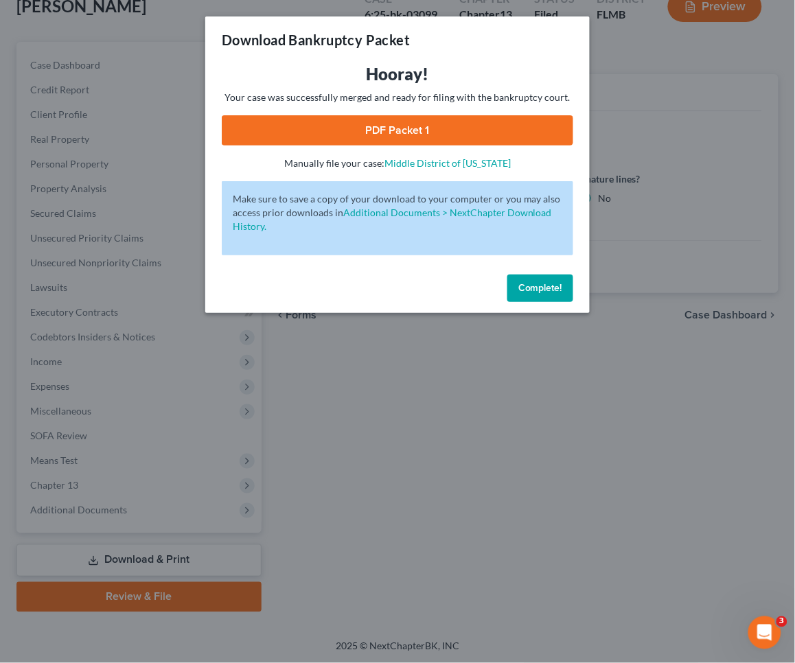
click at [447, 130] on link "PDF Packet 1" at bounding box center [397, 130] width 351 height 30
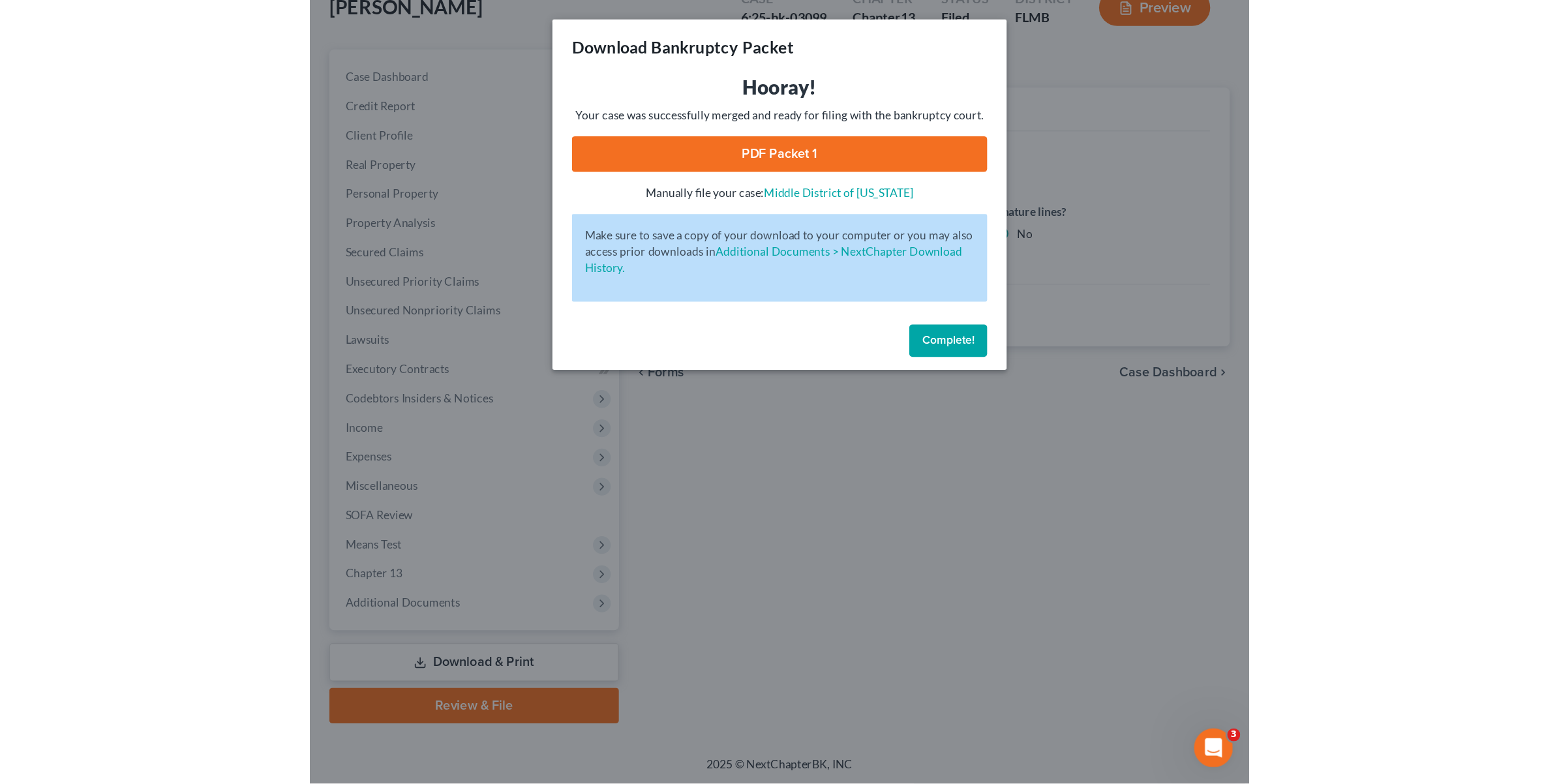
scroll to position [0, 0]
